Goal: Navigation & Orientation: Find specific page/section

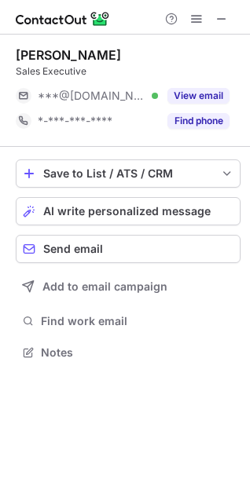
scroll to position [7, 7]
click at [225, 16] on span at bounding box center [221, 19] width 13 height 13
